Goal: Book appointment/travel/reservation

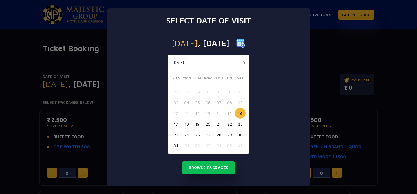
click at [178, 121] on button "17" at bounding box center [175, 123] width 11 height 11
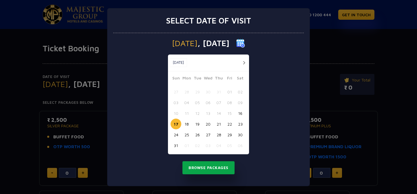
click at [193, 167] on button "Browse Packages" at bounding box center [208, 167] width 52 height 13
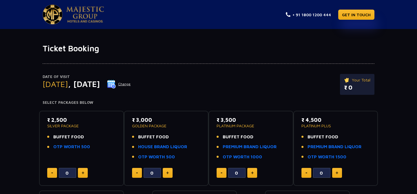
click at [64, 133] on span "BUFFET FOOD" at bounding box center [68, 136] width 31 height 7
click at [64, 143] on link "OTP WORTH 500" at bounding box center [71, 146] width 37 height 7
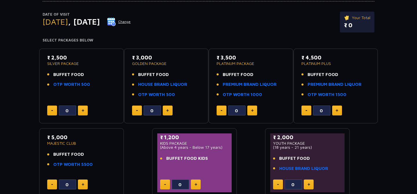
scroll to position [63, 0]
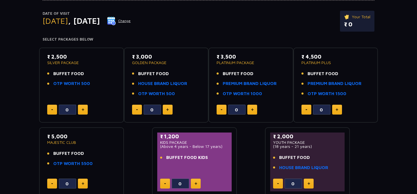
click at [80, 106] on button at bounding box center [83, 109] width 10 height 10
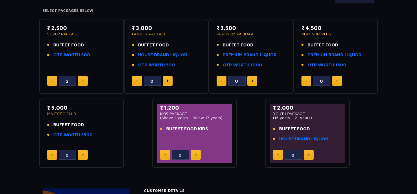
click at [48, 85] on button at bounding box center [52, 81] width 10 height 10
type input "0"
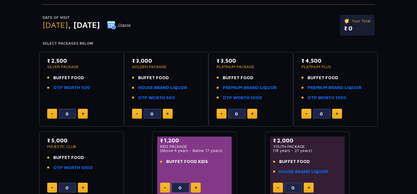
scroll to position [56, 0]
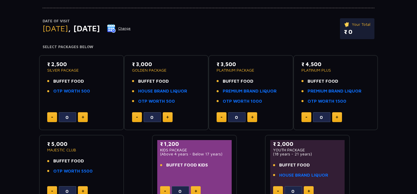
click at [131, 30] on button "Change" at bounding box center [119, 28] width 24 height 9
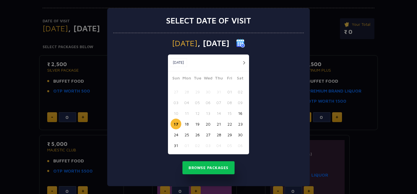
click at [238, 116] on button "16" at bounding box center [240, 113] width 11 height 11
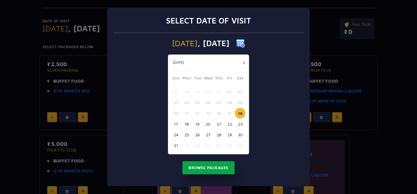
click at [209, 166] on button "Browse Packages" at bounding box center [208, 167] width 52 height 13
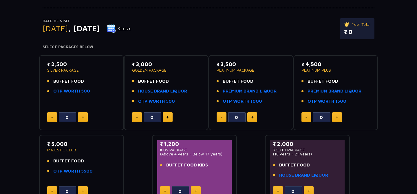
click at [15, 74] on div "Date of Visit Saturday , 16 Aug 2025 Change Your Total ₹ 0 Select Packages Belo…" at bounding box center [208, 101] width 417 height 206
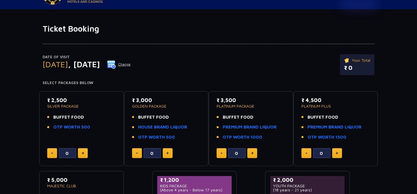
scroll to position [0, 0]
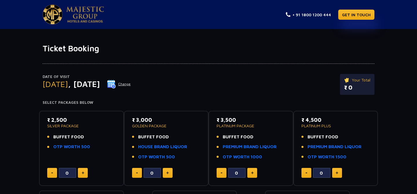
click at [82, 15] on img at bounding box center [85, 14] width 38 height 16
click at [131, 83] on button "Change" at bounding box center [119, 83] width 24 height 9
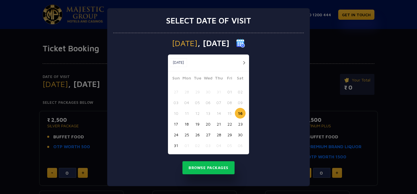
click at [206, 122] on button "20" at bounding box center [208, 123] width 11 height 11
click at [196, 124] on button "19" at bounding box center [197, 123] width 11 height 11
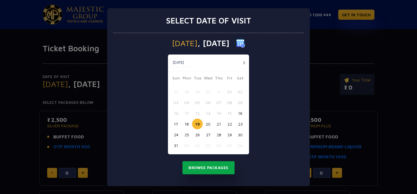
click at [198, 167] on button "Browse Packages" at bounding box center [208, 167] width 52 height 13
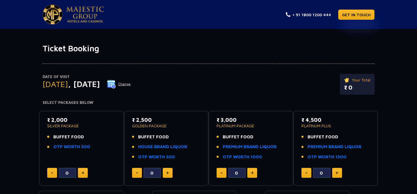
click at [131, 87] on button "Change" at bounding box center [119, 83] width 24 height 9
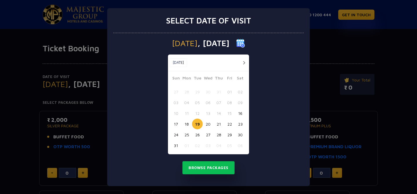
click at [195, 131] on button "26" at bounding box center [197, 134] width 11 height 11
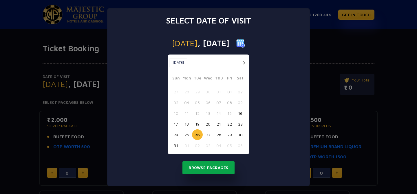
click at [198, 170] on button "Browse Packages" at bounding box center [208, 167] width 52 height 13
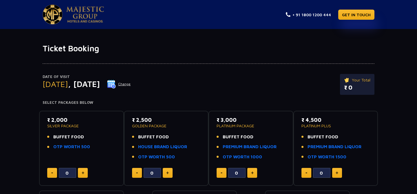
click at [131, 84] on button "Change" at bounding box center [119, 83] width 24 height 9
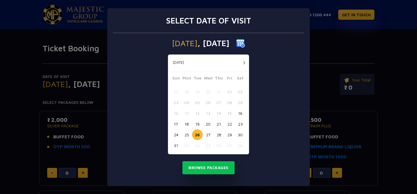
click at [174, 147] on button "31" at bounding box center [175, 145] width 11 height 11
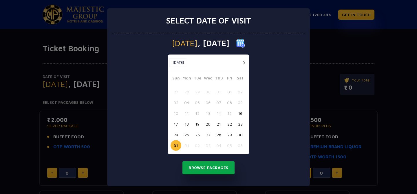
click at [197, 169] on button "Browse Packages" at bounding box center [208, 167] width 52 height 13
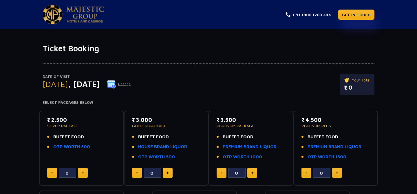
click at [131, 84] on button "Change" at bounding box center [119, 83] width 24 height 9
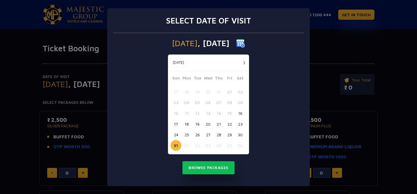
click at [196, 135] on button "26" at bounding box center [197, 134] width 11 height 11
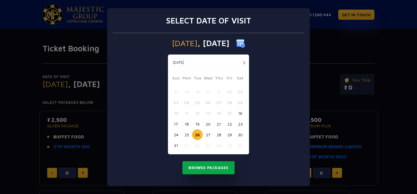
click at [202, 172] on button "Browse Packages" at bounding box center [208, 167] width 52 height 13
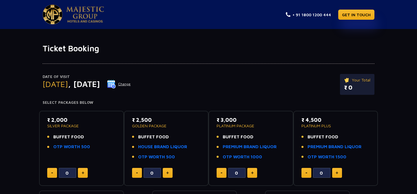
click at [131, 86] on button "Change" at bounding box center [119, 83] width 24 height 9
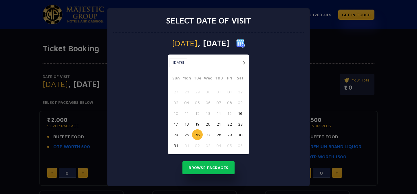
click at [187, 124] on button "18" at bounding box center [186, 123] width 11 height 11
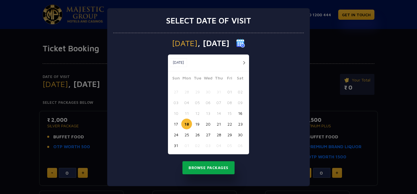
click at [202, 173] on button "Browse Packages" at bounding box center [208, 167] width 52 height 13
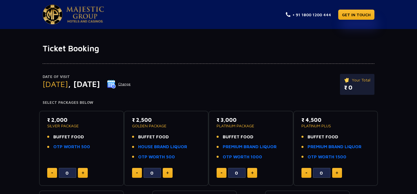
click at [131, 85] on button "Change" at bounding box center [119, 83] width 24 height 9
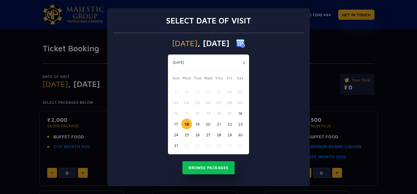
click at [174, 124] on button "17" at bounding box center [175, 123] width 11 height 11
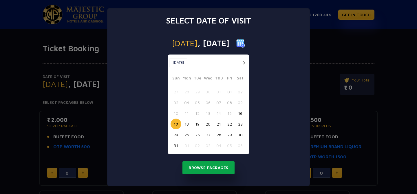
click at [196, 170] on button "Browse Packages" at bounding box center [208, 167] width 52 height 13
